Goal: Task Accomplishment & Management: Manage account settings

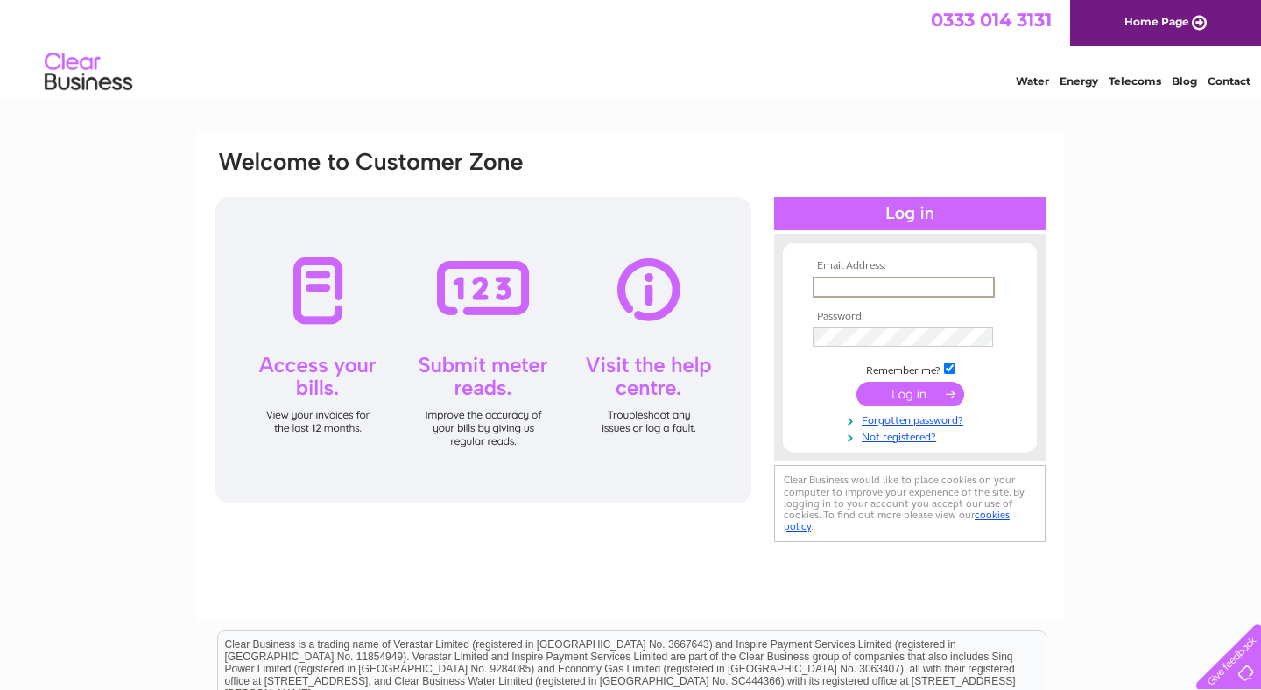
click at [859, 287] on input "text" at bounding box center [904, 287] width 182 height 21
type input "office@evolve-management.co.uk"
click at [941, 396] on input "submit" at bounding box center [911, 392] width 108 height 25
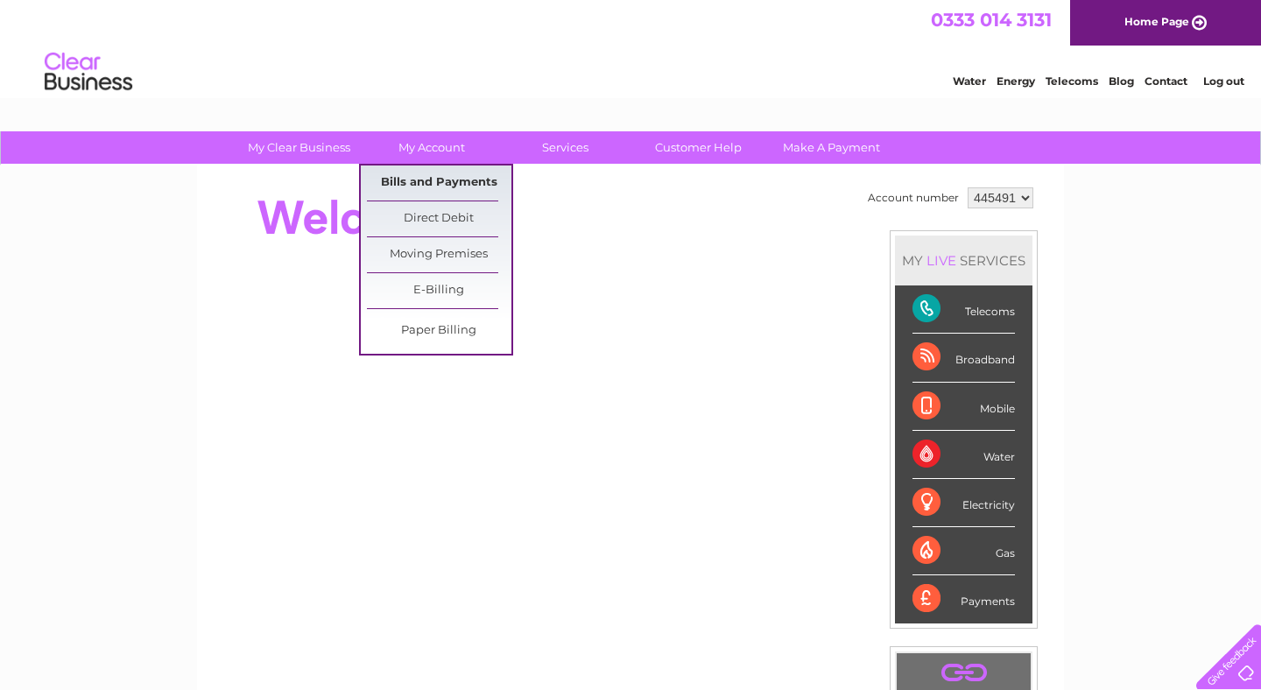
click at [429, 175] on link "Bills and Payments" at bounding box center [439, 183] width 145 height 35
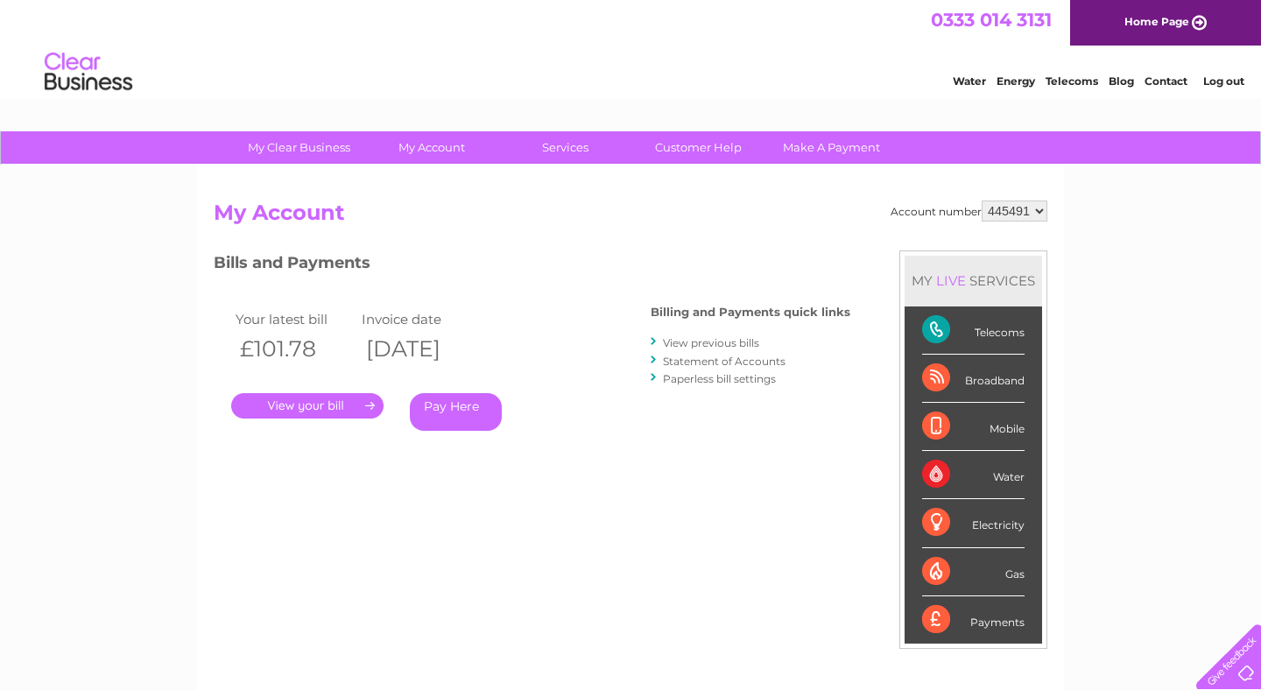
click at [321, 406] on link "." at bounding box center [307, 405] width 152 height 25
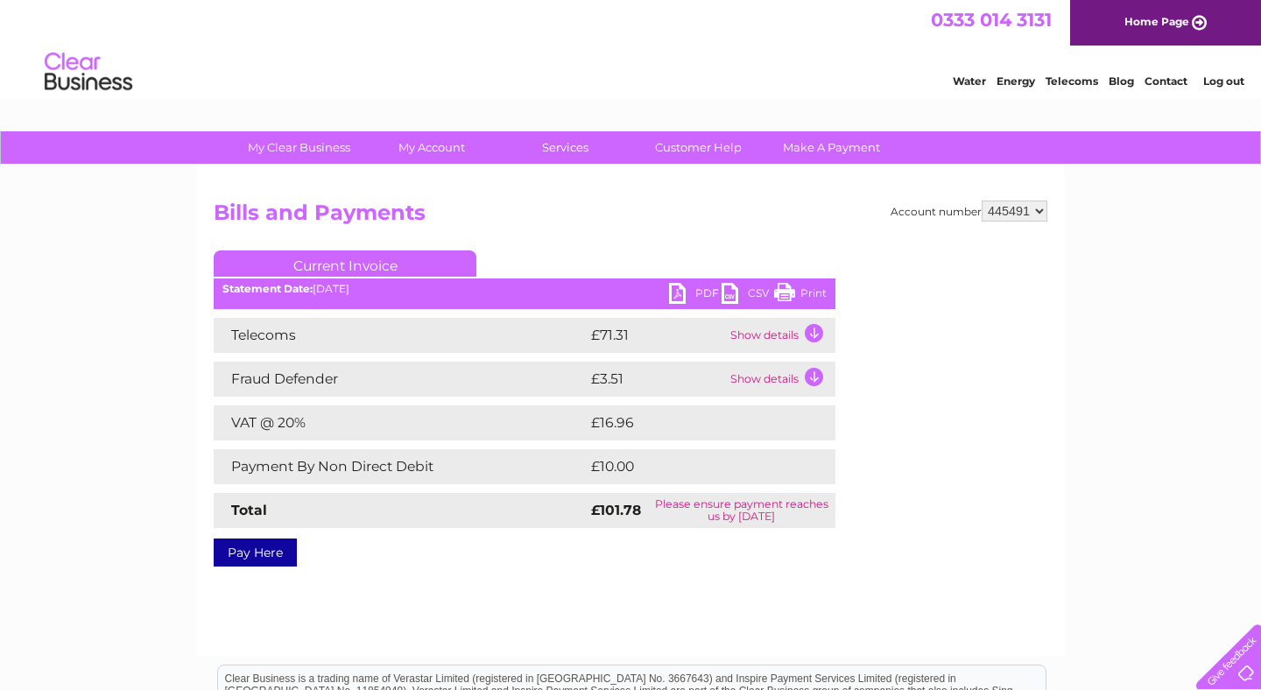
click at [688, 288] on link "PDF" at bounding box center [695, 295] width 53 height 25
click at [1023, 210] on select "445491 449522" at bounding box center [1015, 211] width 66 height 21
select select "449522"
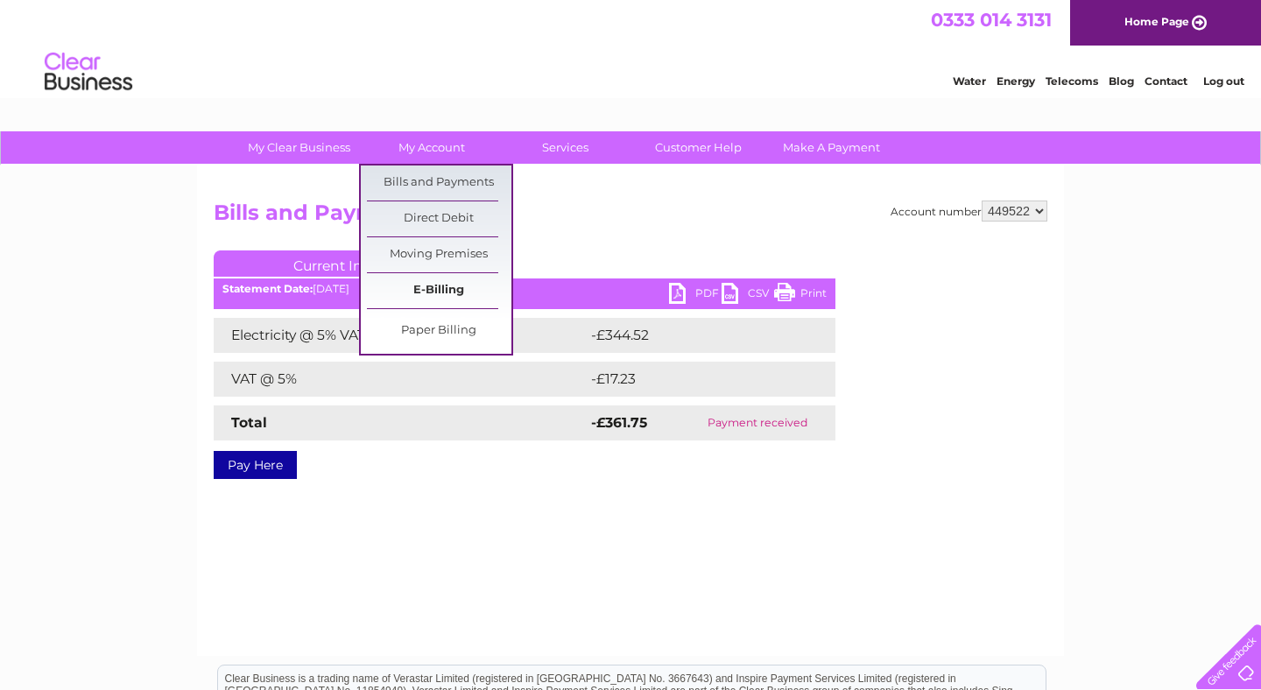
click at [438, 292] on link "E-Billing" at bounding box center [439, 290] width 145 height 35
